Goal: Entertainment & Leisure: Consume media (video, audio)

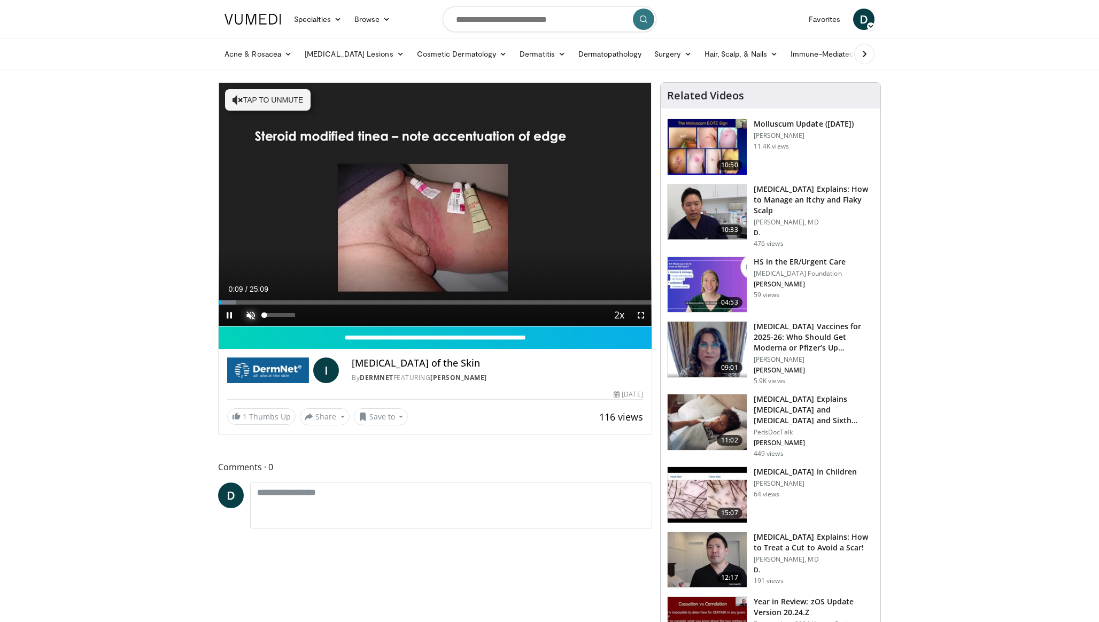
click at [255, 313] on span "Video Player" at bounding box center [250, 315] width 21 height 21
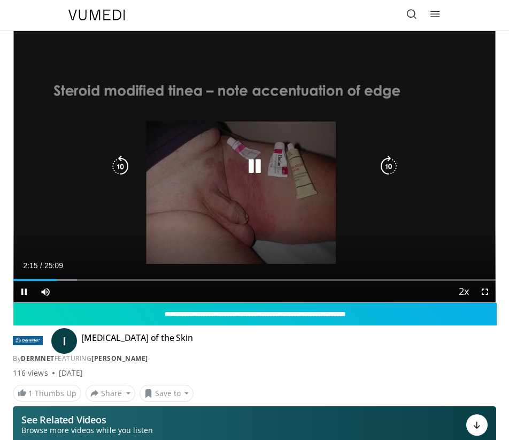
click at [263, 159] on icon "Video Player" at bounding box center [254, 166] width 21 height 21
click at [257, 159] on icon "Video Player" at bounding box center [254, 166] width 21 height 21
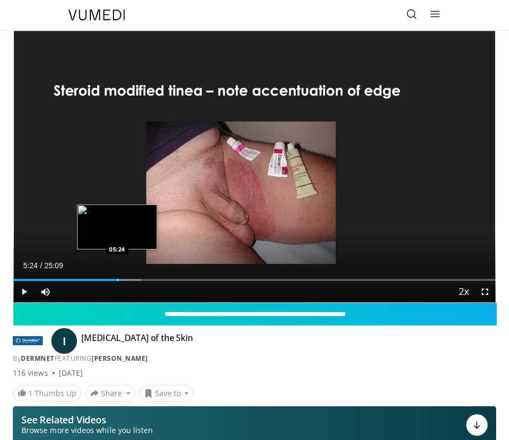
click at [117, 280] on div "Progress Bar" at bounding box center [117, 280] width 1 height 2
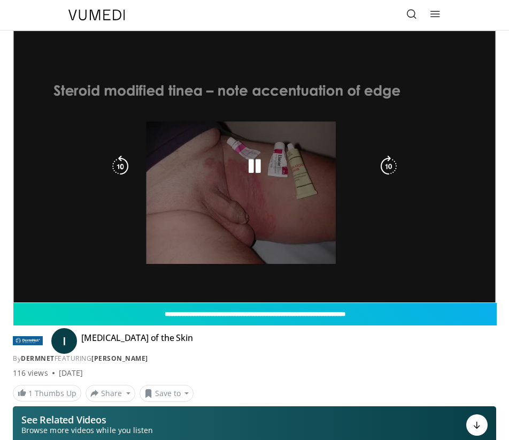
click at [27, 292] on div "10 seconds Tap to unmute" at bounding box center [254, 166] width 482 height 271
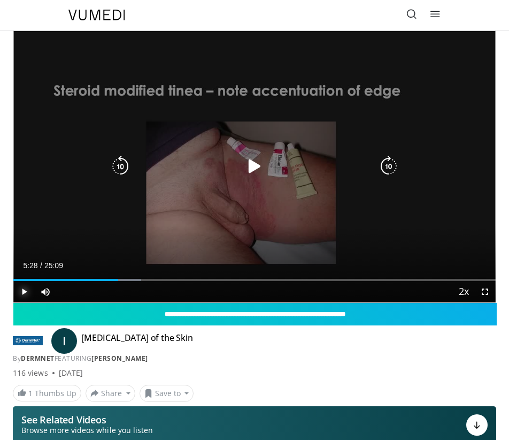
click at [27, 292] on span "Video Player" at bounding box center [23, 291] width 21 height 21
click at [253, 166] on icon "Video Player" at bounding box center [254, 166] width 21 height 21
click at [259, 163] on icon "Video Player" at bounding box center [254, 166] width 21 height 21
click at [246, 170] on icon "Video Player" at bounding box center [254, 166] width 21 height 21
click at [56, 165] on div "10 seconds Tap to unmute" at bounding box center [254, 166] width 482 height 271
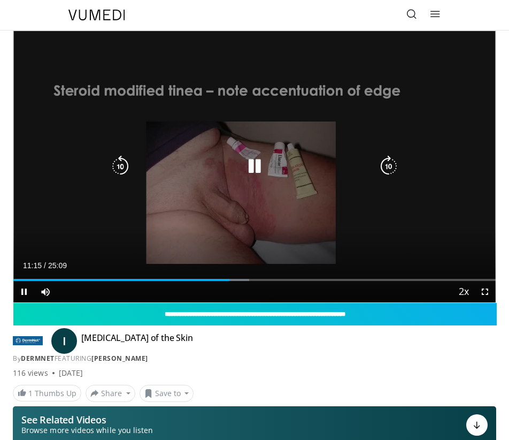
click at [126, 168] on icon "Video Player" at bounding box center [120, 166] width 21 height 21
click at [263, 166] on icon "Video Player" at bounding box center [254, 166] width 21 height 21
click at [257, 163] on icon "Video Player" at bounding box center [254, 166] width 21 height 21
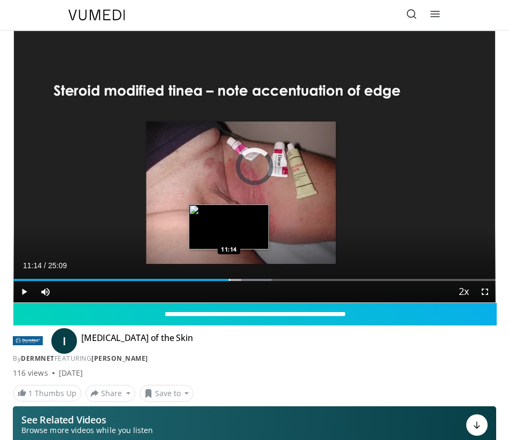
click at [229, 279] on div "Progress Bar" at bounding box center [229, 280] width 1 height 2
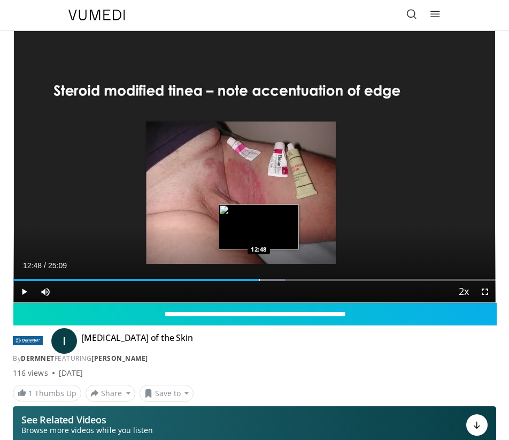
click at [259, 279] on div "Progress Bar" at bounding box center [259, 280] width 1 height 2
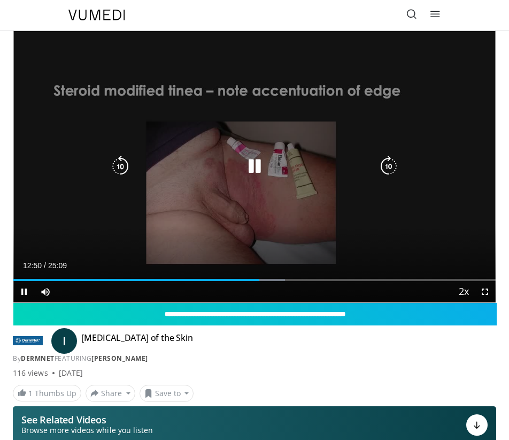
click at [256, 162] on icon "Video Player" at bounding box center [254, 166] width 21 height 21
click at [251, 167] on icon "Video Player" at bounding box center [254, 166] width 21 height 21
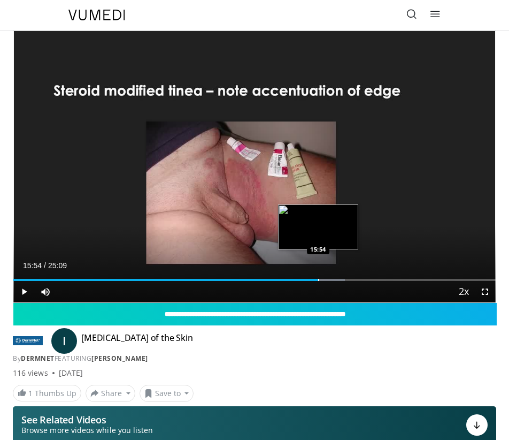
click at [318, 279] on div "Progress Bar" at bounding box center [318, 280] width 1 height 2
click at [311, 279] on div "Progress Bar" at bounding box center [311, 280] width 1 height 2
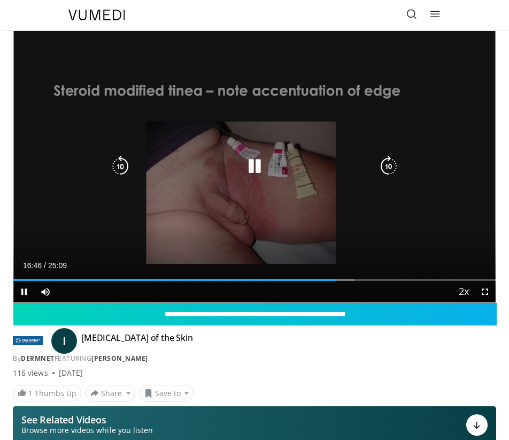
click at [253, 165] on icon "Video Player" at bounding box center [254, 166] width 21 height 21
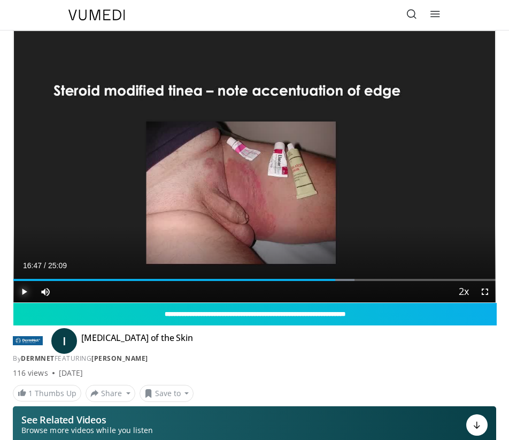
click at [16, 284] on span "Video Player" at bounding box center [23, 291] width 21 height 21
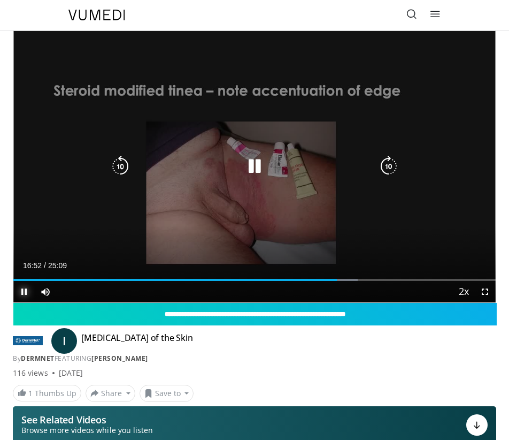
click at [21, 292] on span "Video Player" at bounding box center [23, 291] width 21 height 21
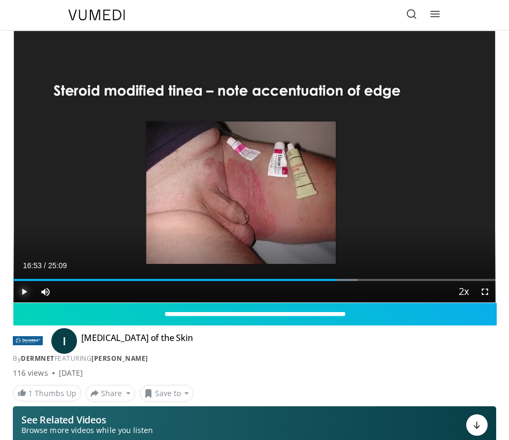
click at [21, 293] on span "Video Player" at bounding box center [23, 291] width 21 height 21
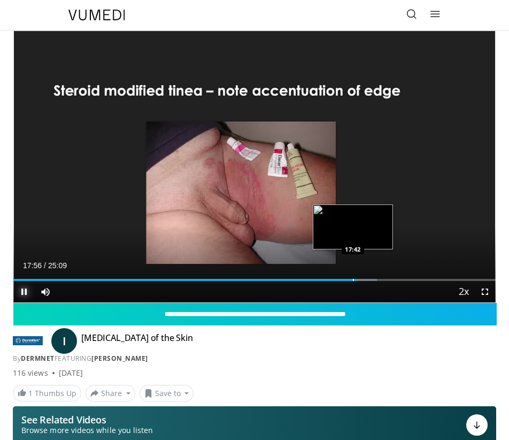
click at [353, 279] on div "Progress Bar" at bounding box center [353, 280] width 1 height 2
click at [351, 279] on div "Progress Bar" at bounding box center [351, 280] width 1 height 2
click at [347, 279] on div "Progress Bar" at bounding box center [347, 280] width 1 height 2
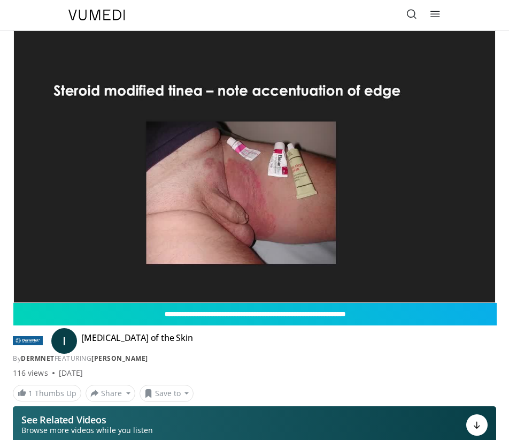
click at [22, 296] on video-js "**********" at bounding box center [254, 166] width 482 height 271
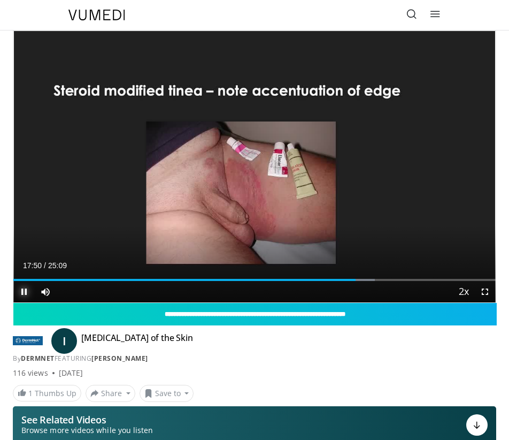
click at [22, 296] on span "Video Player" at bounding box center [23, 291] width 21 height 21
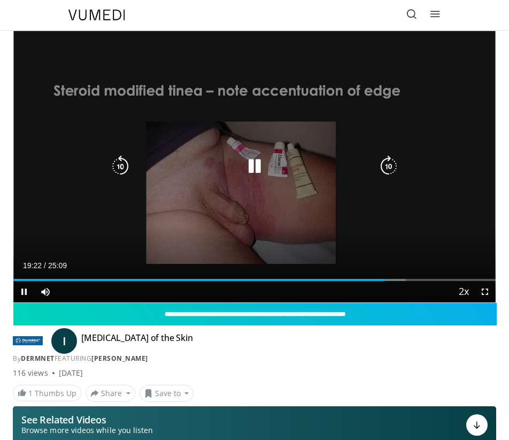
click at [257, 167] on icon "Video Player" at bounding box center [254, 166] width 21 height 21
